Goal: Task Accomplishment & Management: Use online tool/utility

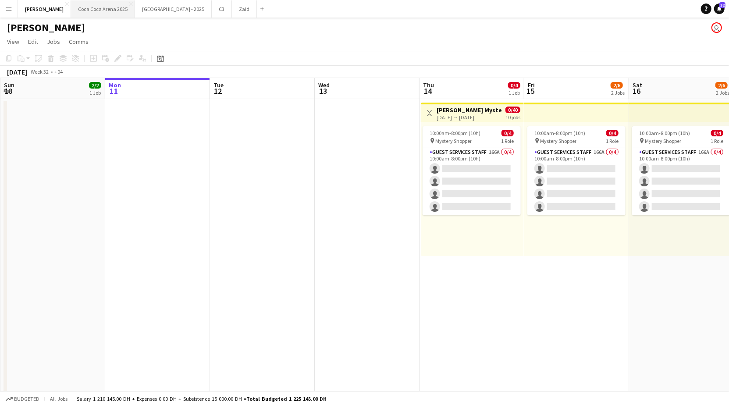
click at [86, 5] on button "Coca Coca Arena 2025 Close" at bounding box center [103, 8] width 64 height 17
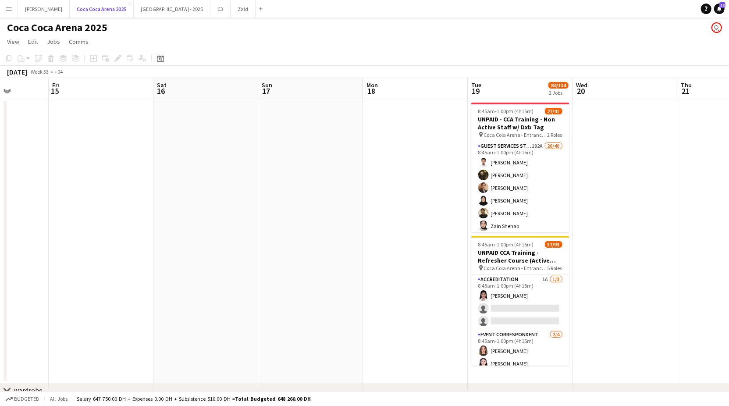
scroll to position [0, 267]
click at [70, 0] on button "Coca Coca Arena 2025 Close" at bounding box center [102, 8] width 64 height 17
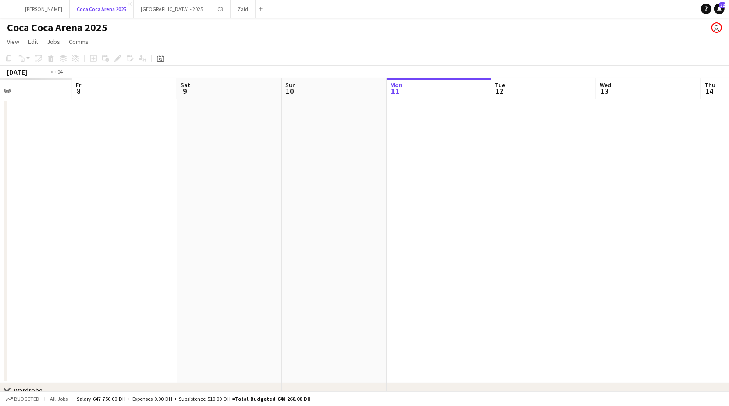
scroll to position [0, 243]
click at [108, 239] on app-date-cell at bounding box center [123, 241] width 105 height 284
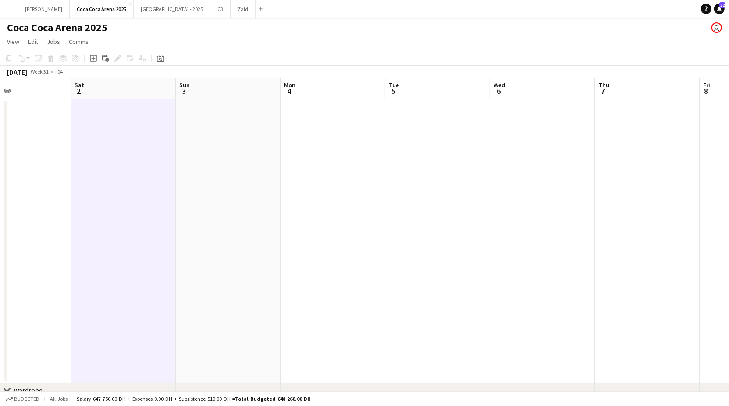
click at [251, 222] on app-date-cell at bounding box center [228, 241] width 105 height 284
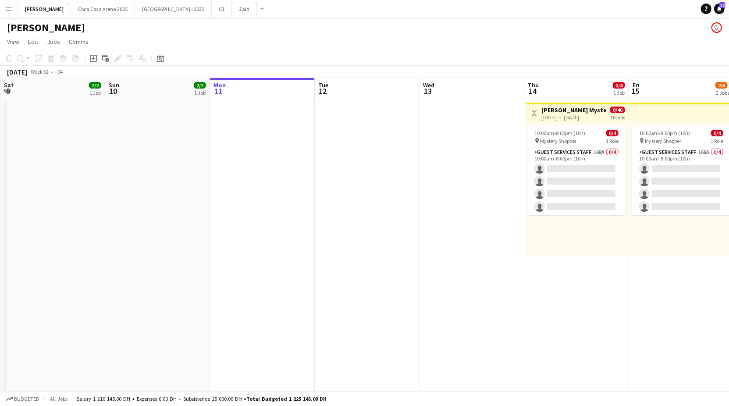
click at [580, 117] on div "[DATE] → [DATE]" at bounding box center [573, 117] width 65 height 7
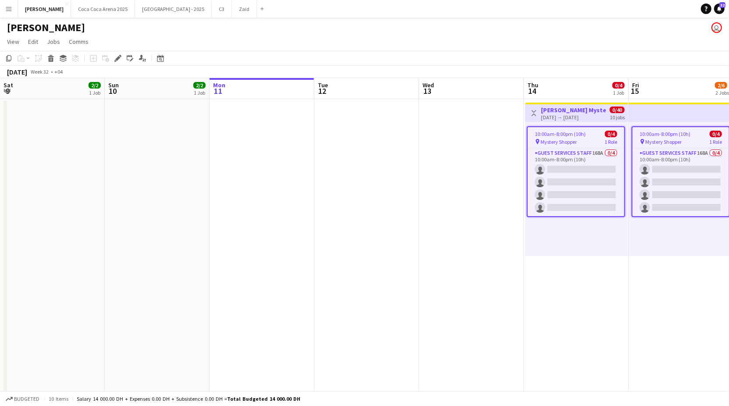
click at [569, 135] on span "10:00am-8:00pm (10h)" at bounding box center [560, 134] width 51 height 7
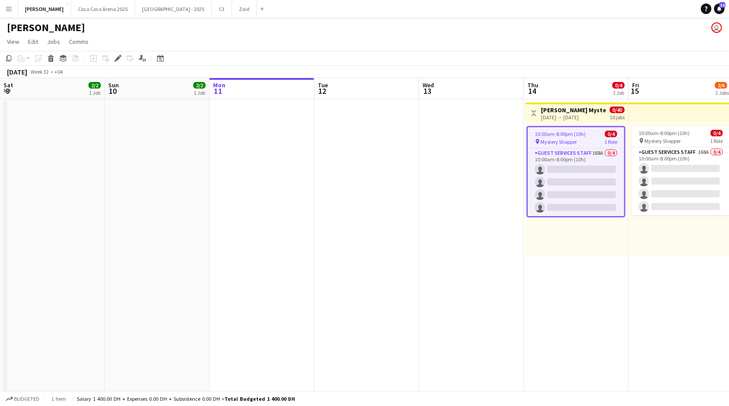
click at [566, 113] on h3 "[PERSON_NAME] Mystery Shopper" at bounding box center [573, 110] width 65 height 8
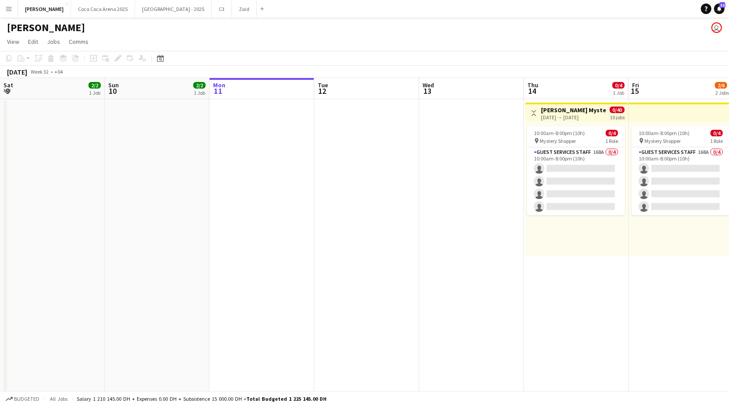
click at [566, 113] on h3 "[PERSON_NAME] Mystery Shopper" at bounding box center [573, 110] width 65 height 8
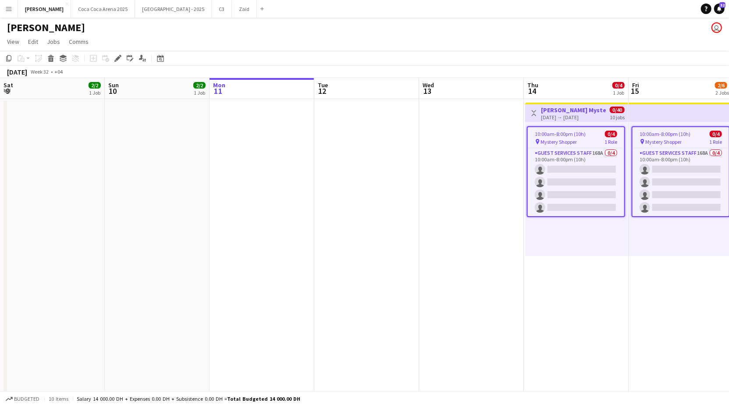
click at [566, 113] on h3 "[PERSON_NAME] Mystery Shopper" at bounding box center [573, 110] width 65 height 8
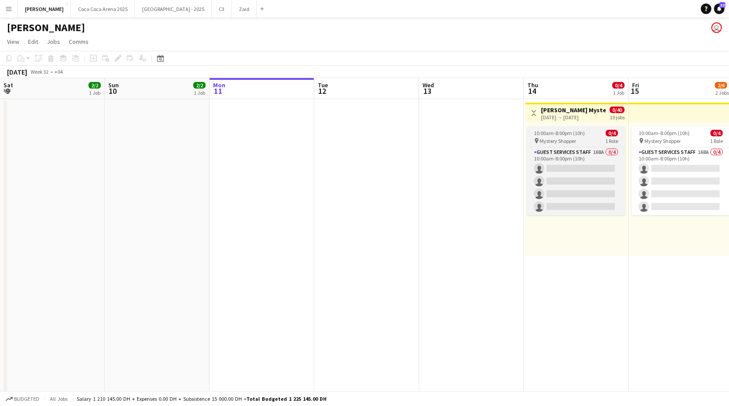
click at [557, 139] on span "Mystery Shopper" at bounding box center [558, 141] width 36 height 7
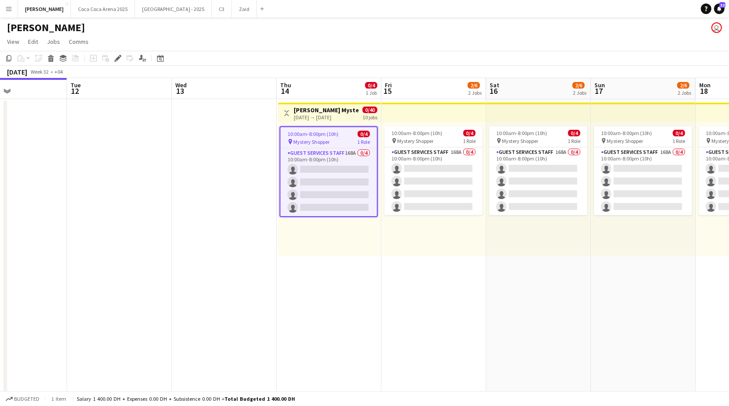
scroll to position [0, 253]
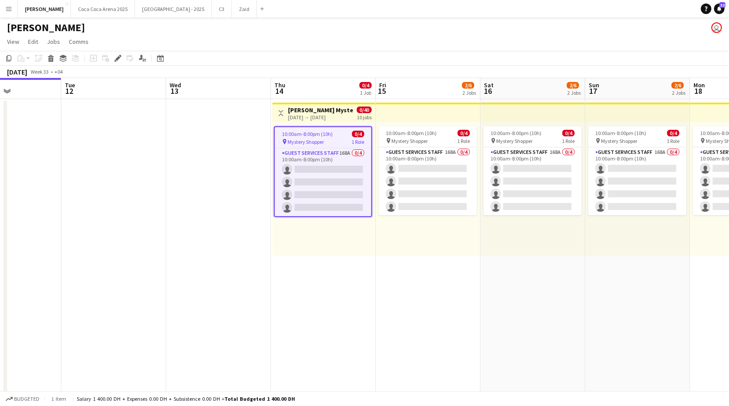
click at [327, 114] on div "[DATE] → [DATE]" at bounding box center [320, 117] width 65 height 7
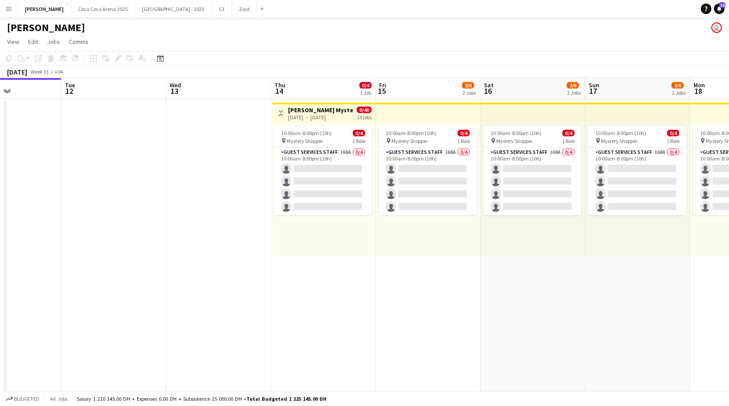
click at [327, 114] on div "[DATE] → [DATE]" at bounding box center [320, 117] width 65 height 7
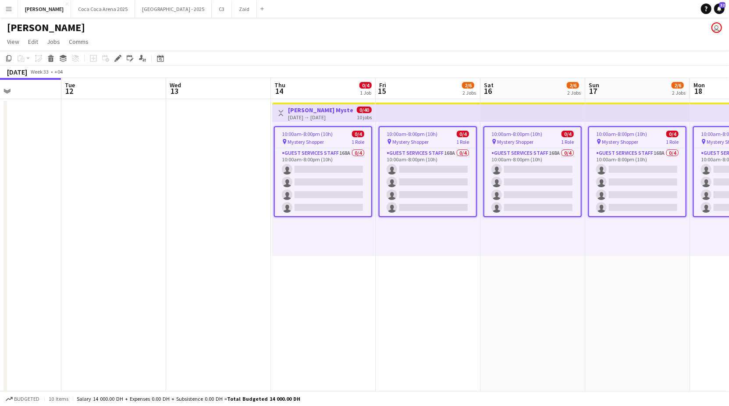
click at [327, 114] on div "[DATE] → [DATE]" at bounding box center [320, 117] width 65 height 7
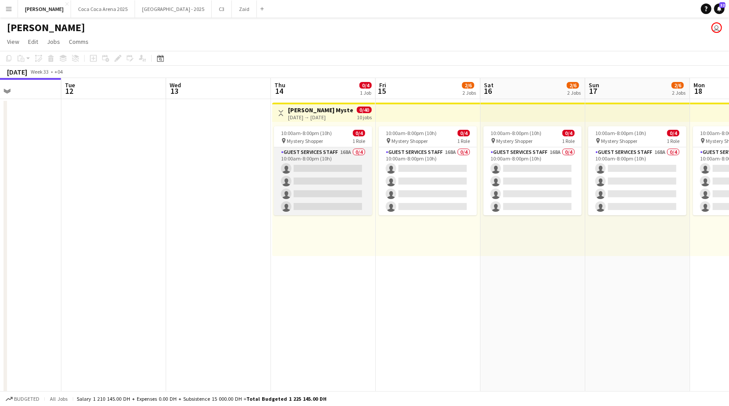
click at [327, 152] on app-card-role "Guest Services Staff 168A 0/4 10:00am-8:00pm (10h) single-neutral-actions singl…" at bounding box center [323, 181] width 98 height 68
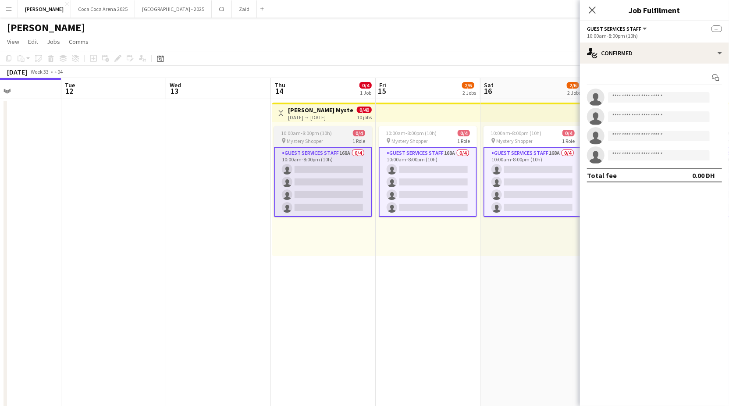
click at [309, 130] on span "10:00am-8:00pm (10h)" at bounding box center [306, 133] width 51 height 7
